Goal: Task Accomplishment & Management: Manage account settings

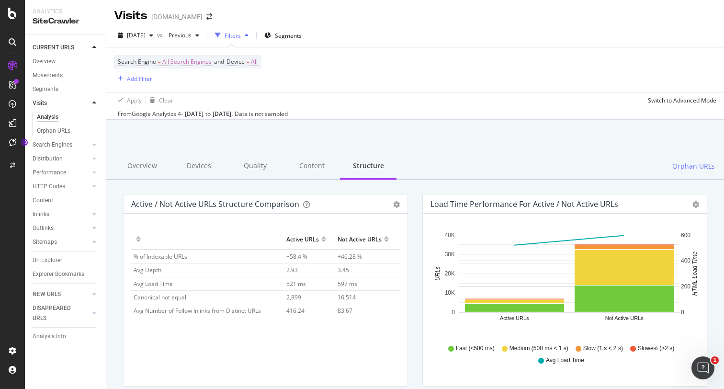
click at [12, 21] on div at bounding box center [12, 194] width 25 height 389
click at [12, 17] on icon at bounding box center [12, 13] width 9 height 11
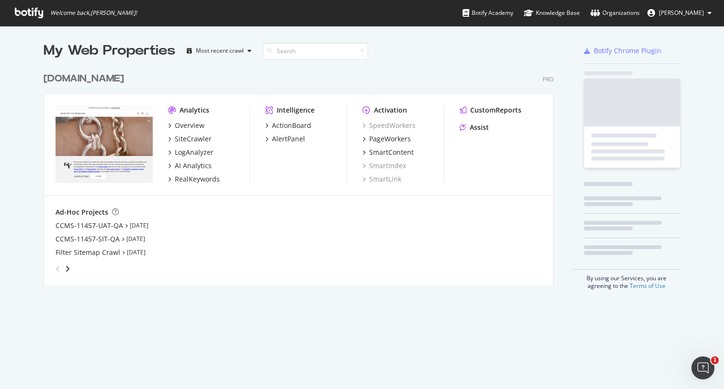
scroll to position [225, 518]
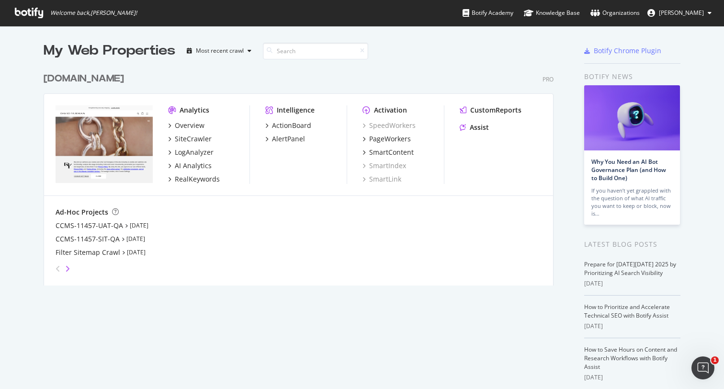
click at [69, 268] on icon "angle-right" at bounding box center [67, 269] width 5 height 8
click at [62, 268] on icon "angle-right" at bounding box center [59, 266] width 5 height 8
click at [61, 267] on icon "angle-right" at bounding box center [59, 265] width 5 height 8
click at [53, 269] on div "angle-left" at bounding box center [54, 265] width 5 height 8
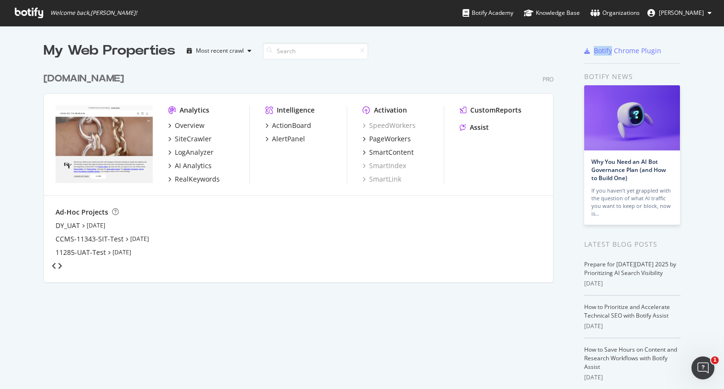
click at [54, 270] on div "angle-left" at bounding box center [54, 266] width 5 height 8
click at [54, 270] on div "angle-left" at bounding box center [58, 268] width 12 height 15
click at [149, 225] on link "[DATE]" at bounding box center [139, 225] width 19 height 8
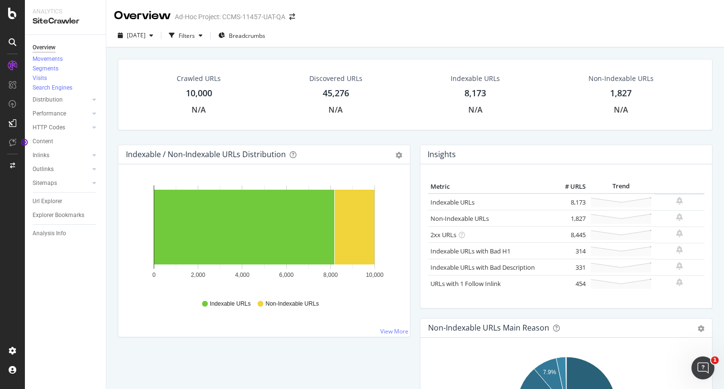
click at [248, 19] on div "Ad-Hoc Project: CCMS-11457-UAT-QA" at bounding box center [230, 17] width 111 height 10
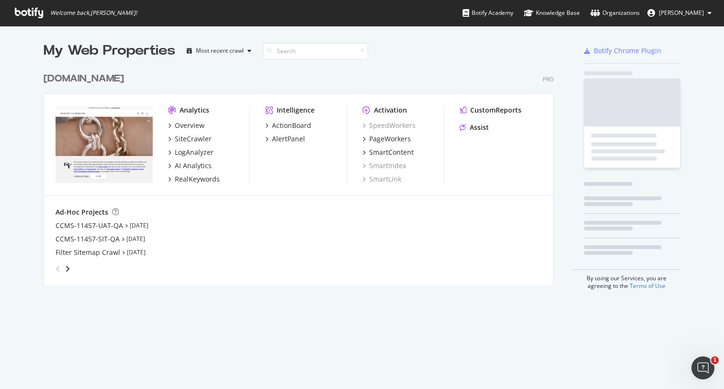
scroll to position [389, 724]
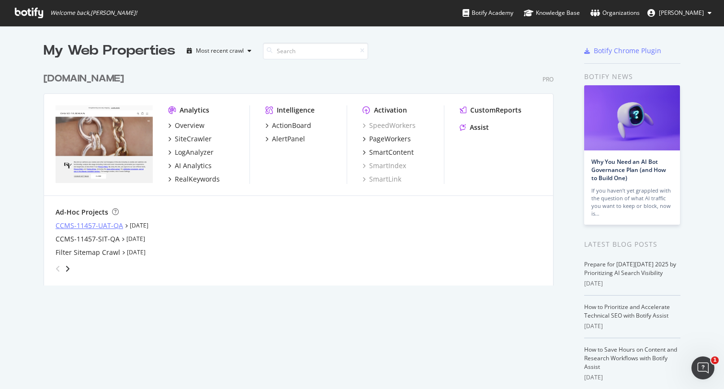
click at [84, 225] on div "CCMS-11457-UAT-QA" at bounding box center [90, 226] width 68 height 10
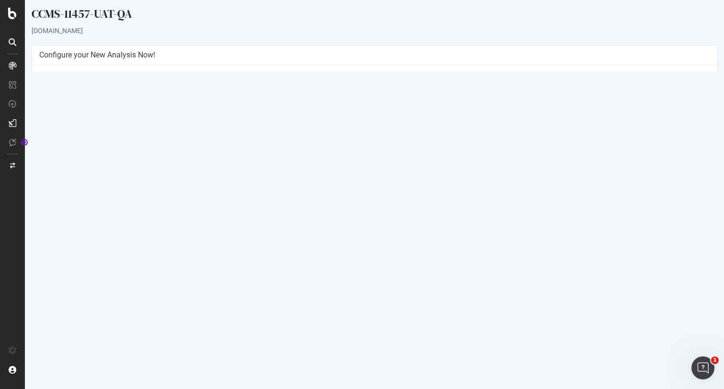
scroll to position [5, 0]
click at [360, 237] on div "Yes! Start Now Settings" at bounding box center [374, 231] width 671 height 15
click at [360, 240] on div "Yes! Start Now Settings" at bounding box center [374, 231] width 671 height 15
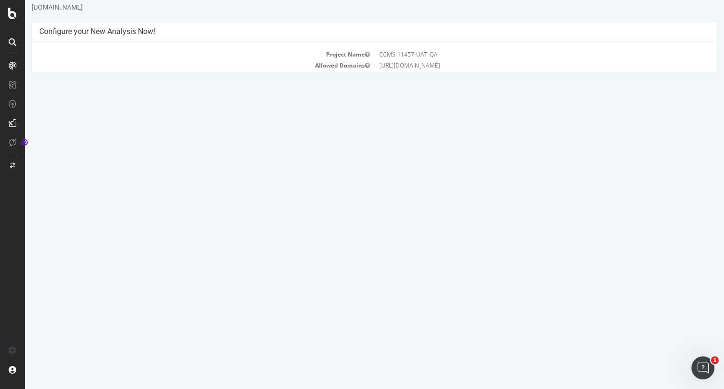
click at [375, 213] on div "Yes! Start Now Settings" at bounding box center [374, 209] width 671 height 15
click at [401, 213] on link "Settings" at bounding box center [406, 209] width 22 height 8
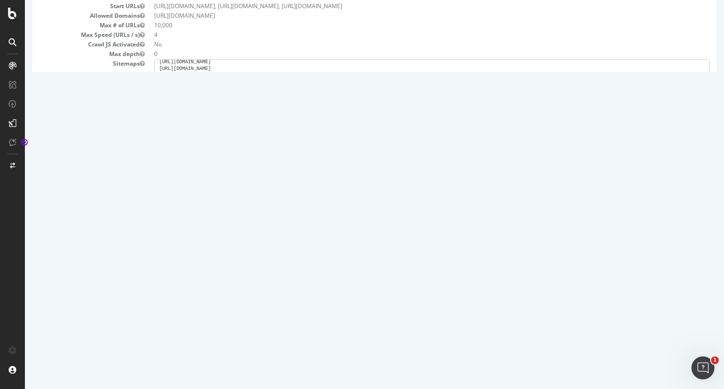
scroll to position [115, 0]
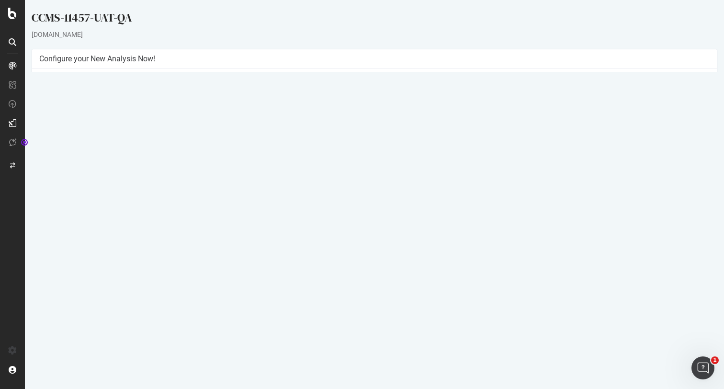
scroll to position [27, 0]
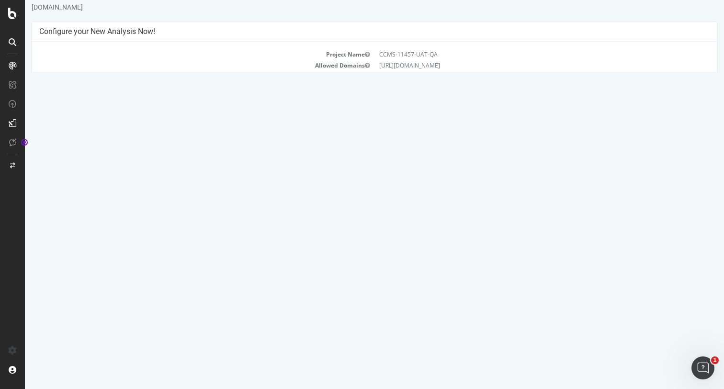
click at [355, 217] on div "Yes! Start Now Settings" at bounding box center [374, 209] width 671 height 15
